Goal: Information Seeking & Learning: Learn about a topic

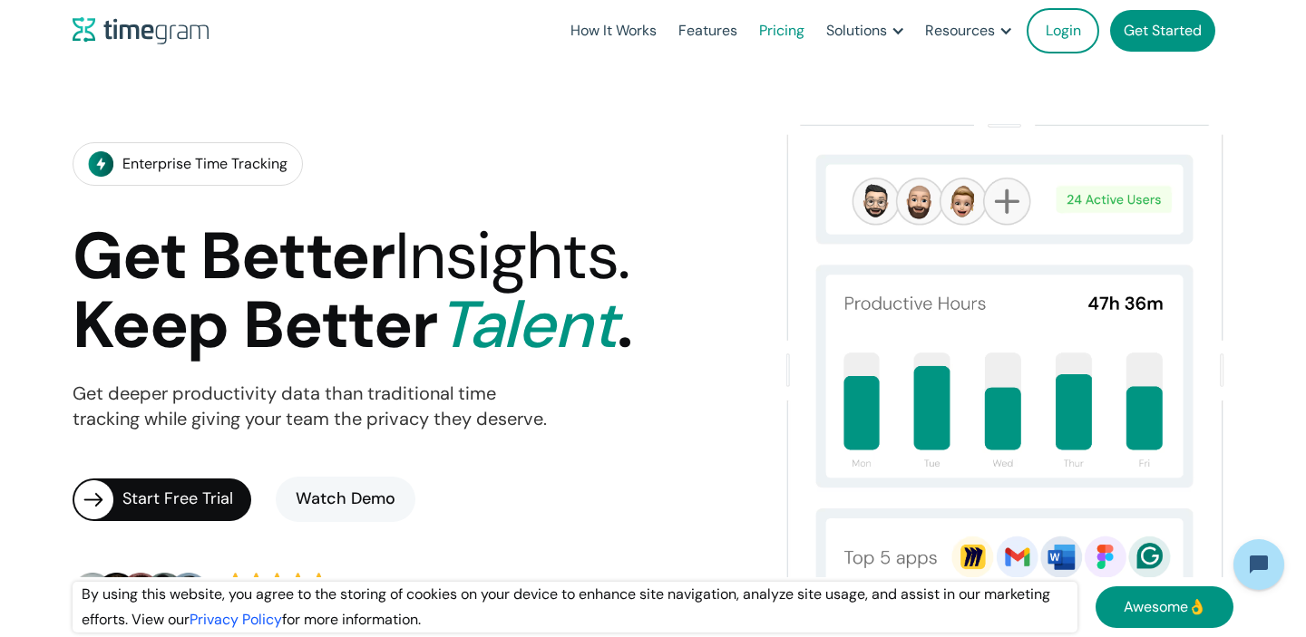
click at [778, 36] on link "Pricing" at bounding box center [781, 31] width 67 height 62
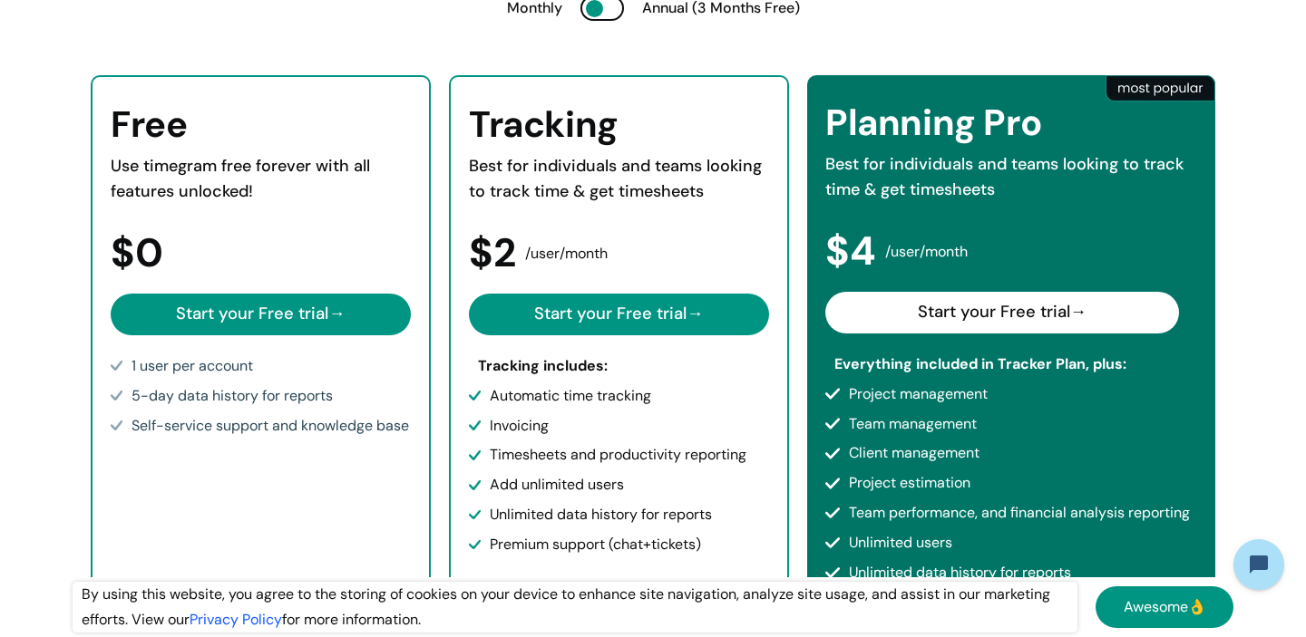
scroll to position [427, 0]
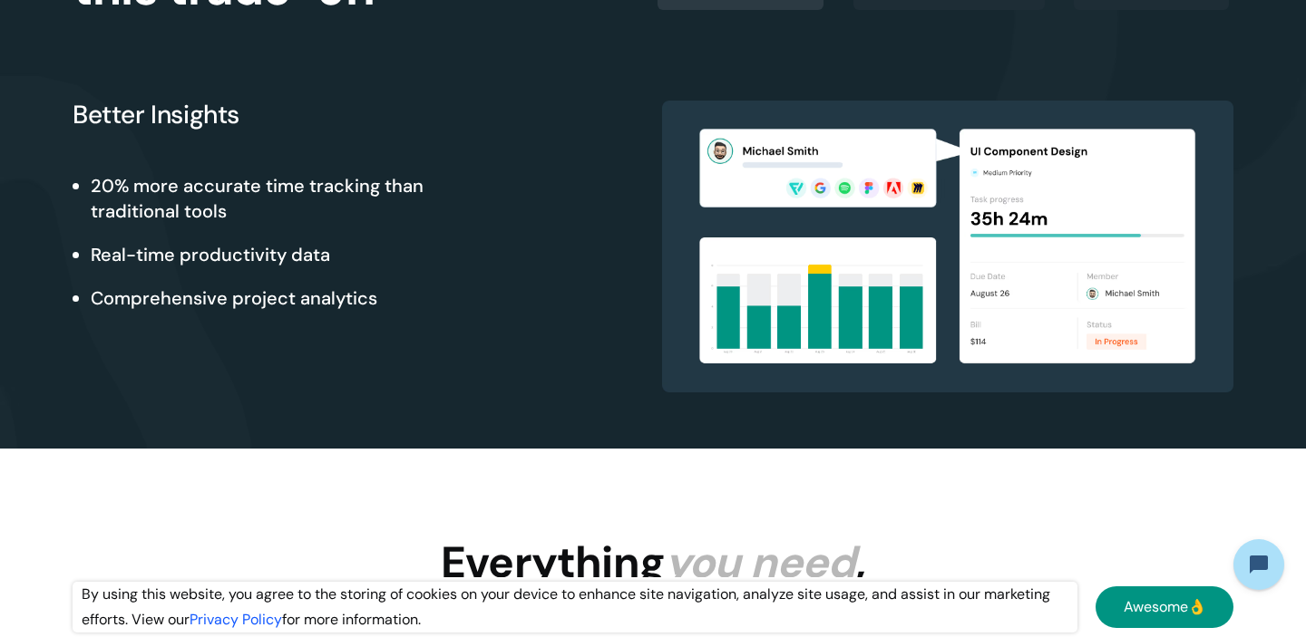
scroll to position [1464, 0]
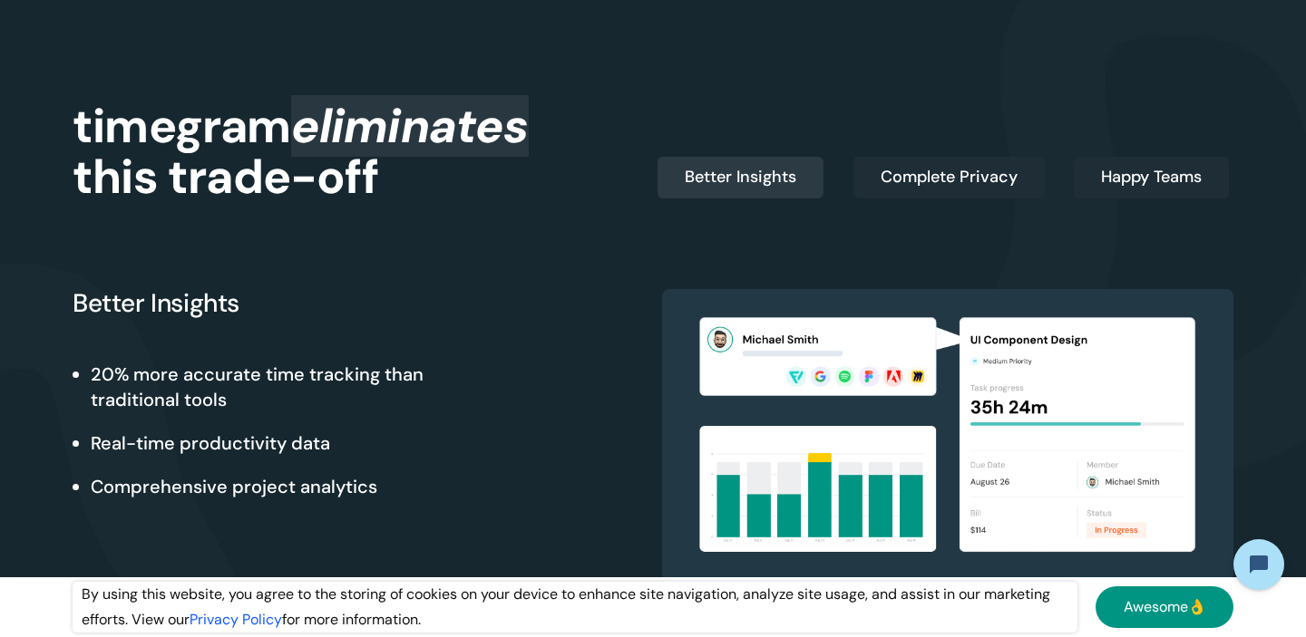
click at [929, 202] on div "Better Insights 20% more accurate time tracking than traditional tools Real-tim…" at bounding box center [653, 391] width 1161 height 384
click at [965, 176] on div "Complete Privacy" at bounding box center [948, 177] width 137 height 25
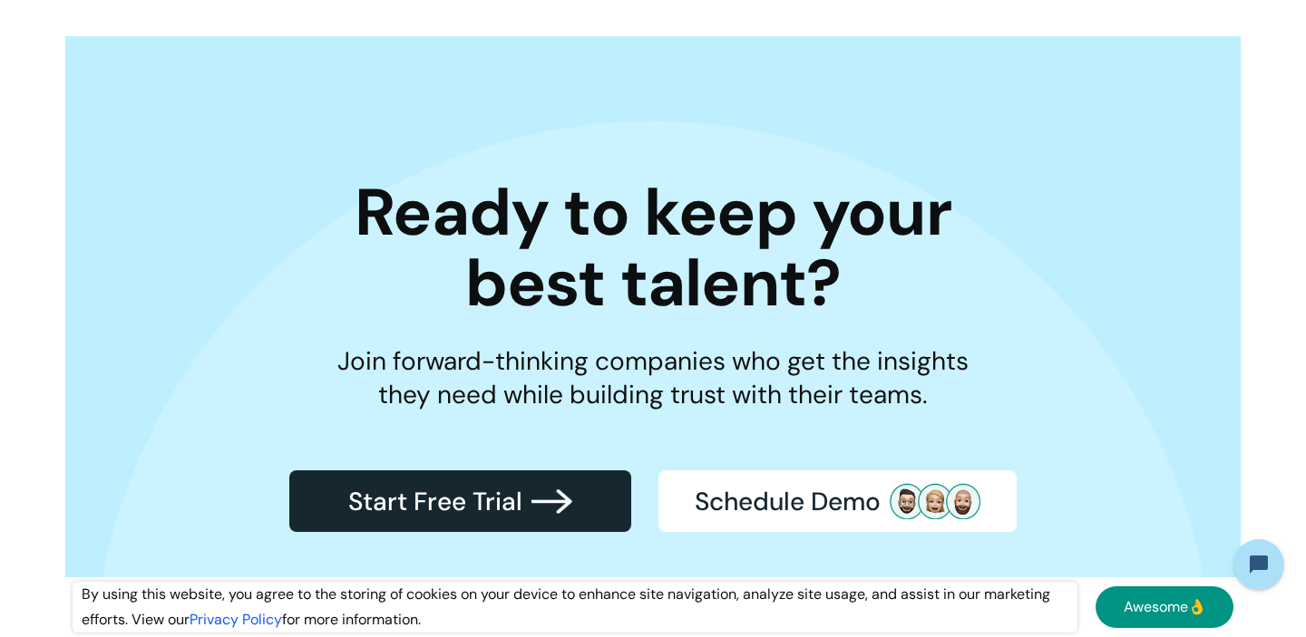
scroll to position [5111, 0]
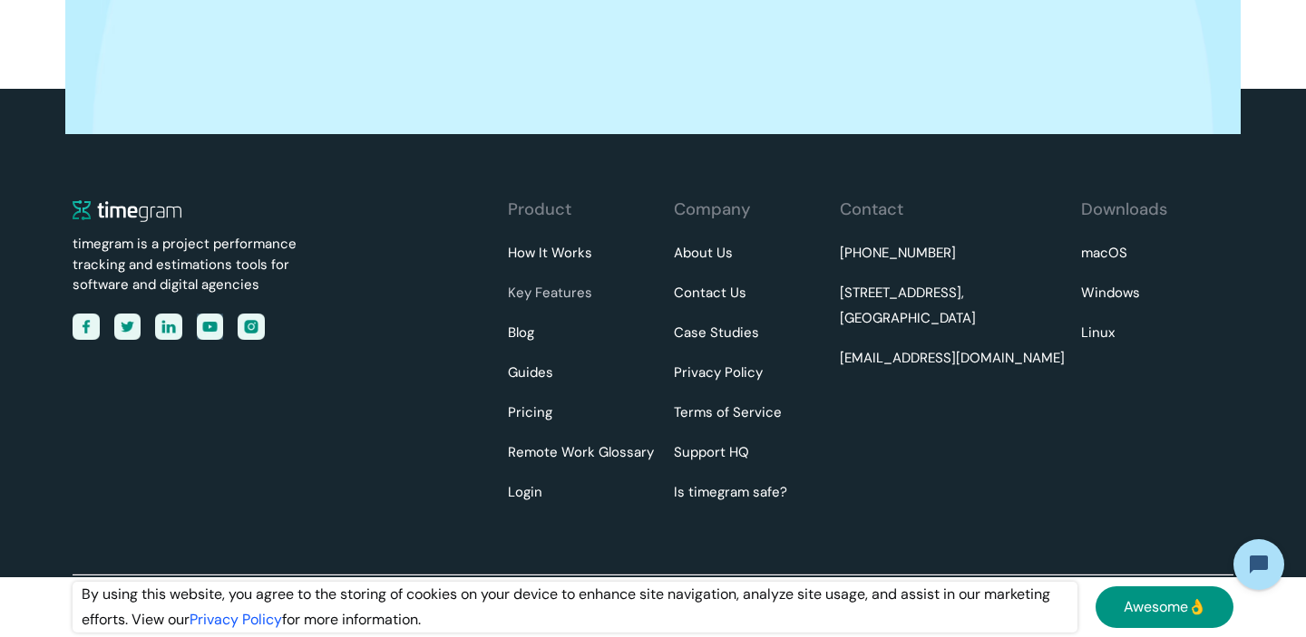
click at [560, 292] on link "Key Features" at bounding box center [550, 293] width 84 height 25
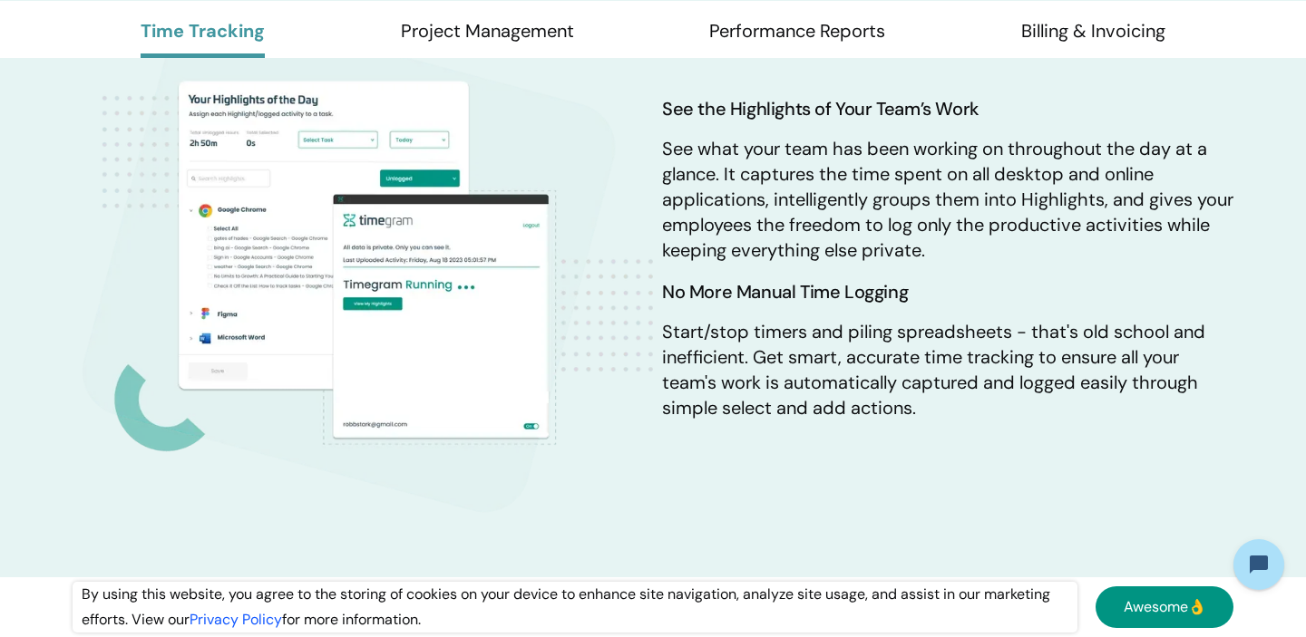
scroll to position [1151, 0]
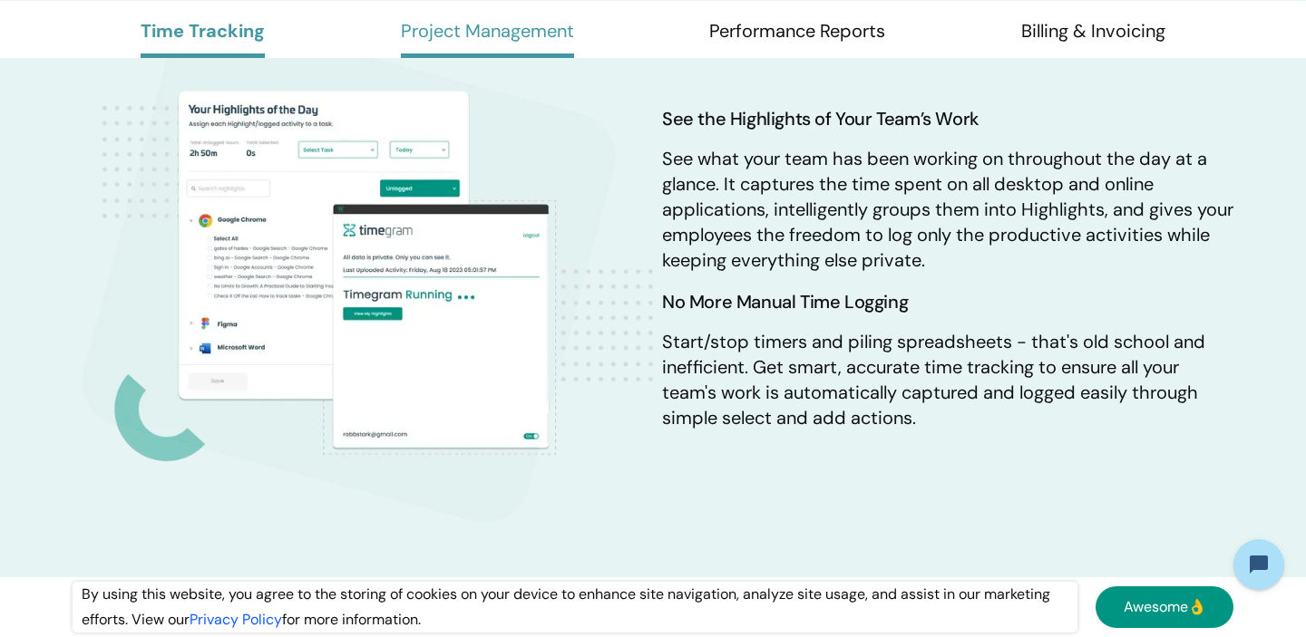
click at [516, 38] on link "Project Management" at bounding box center [487, 38] width 173 height 39
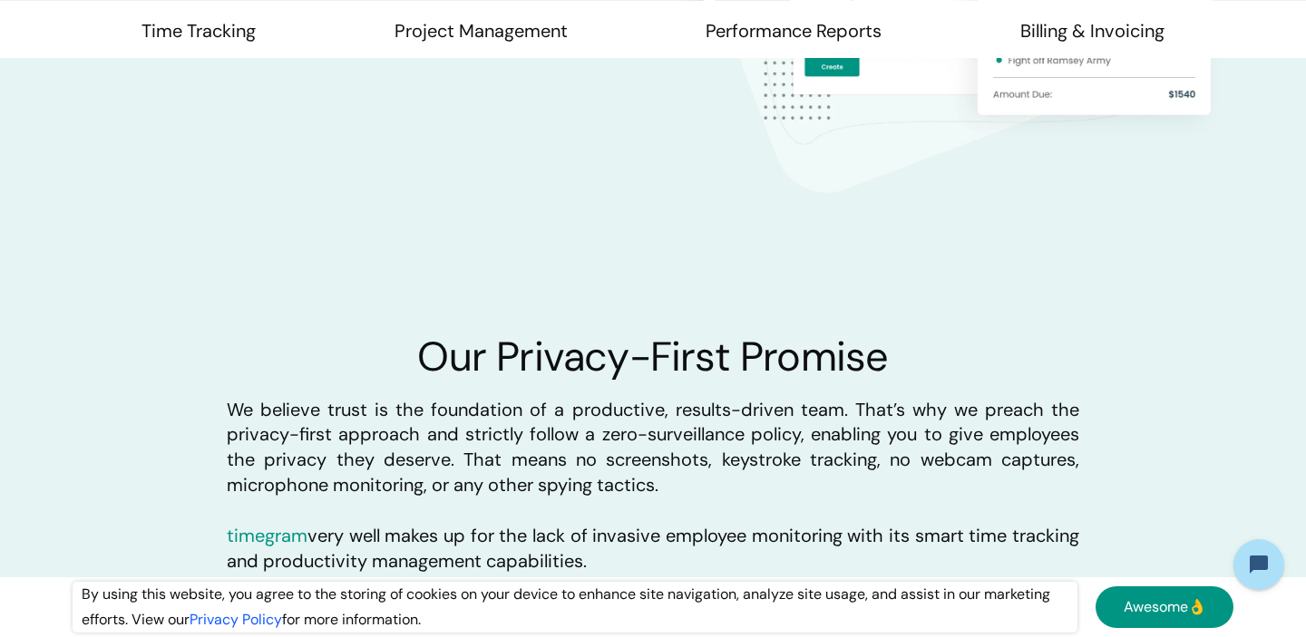
scroll to position [4951, 0]
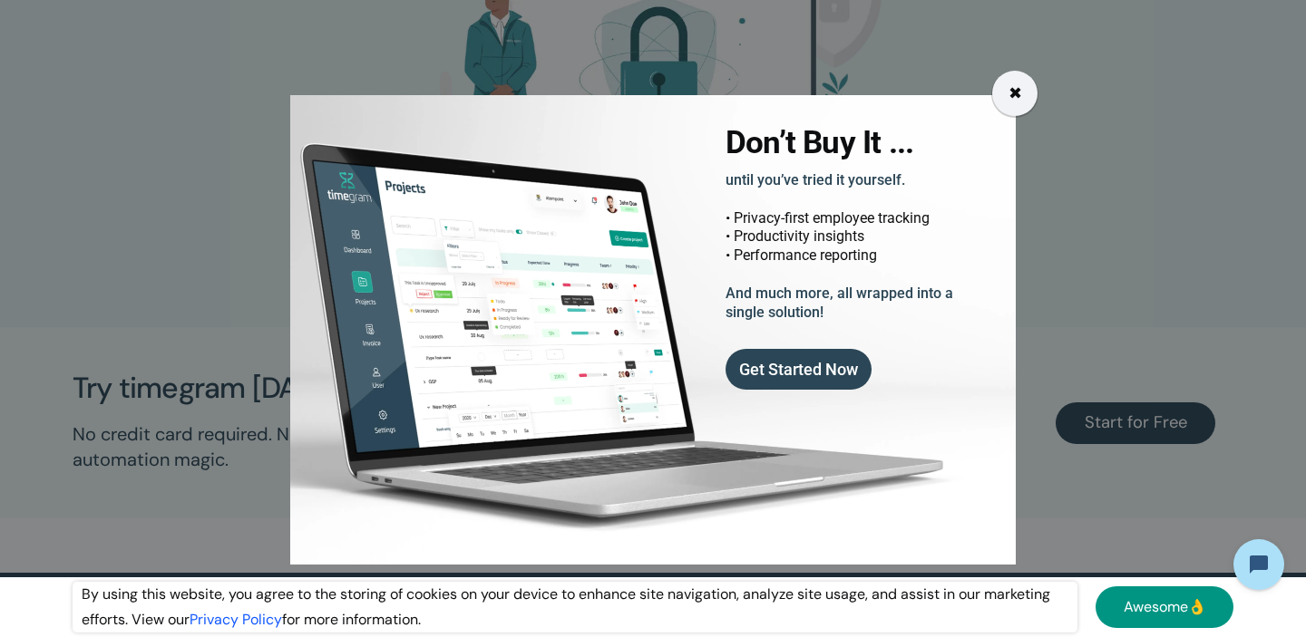
click at [1008, 93] on div "✖" at bounding box center [1015, 93] width 14 height 25
